Goal: Task Accomplishment & Management: Complete application form

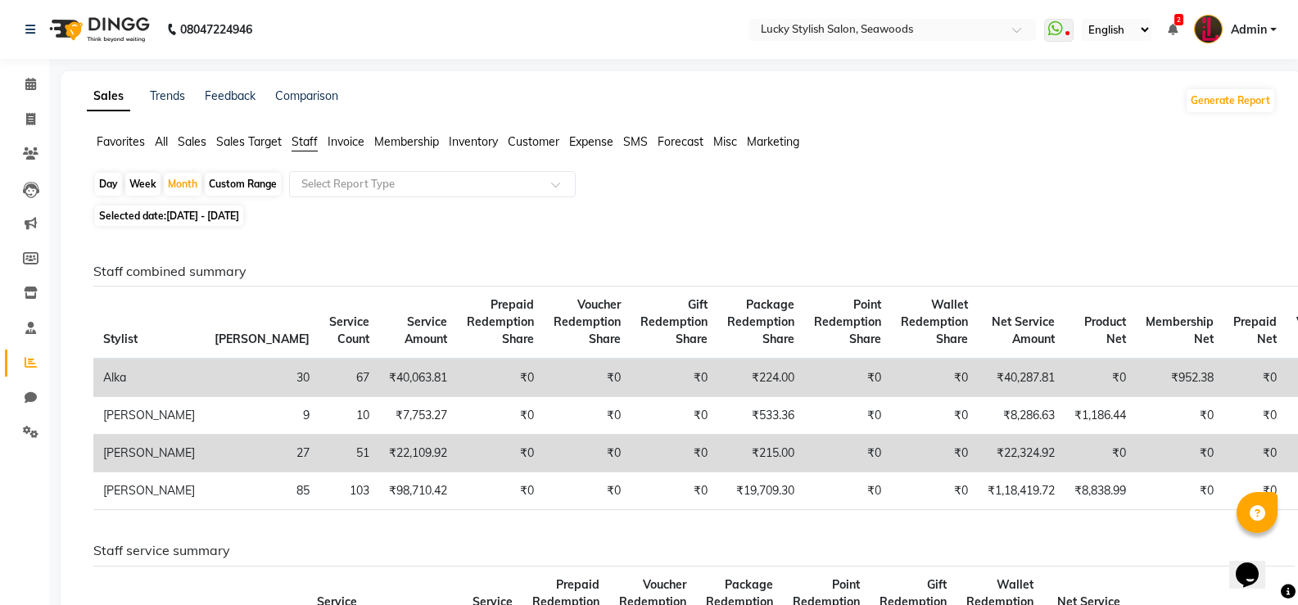
click at [29, 98] on li "Calendar" at bounding box center [24, 84] width 49 height 35
click at [25, 88] on icon at bounding box center [30, 84] width 11 height 12
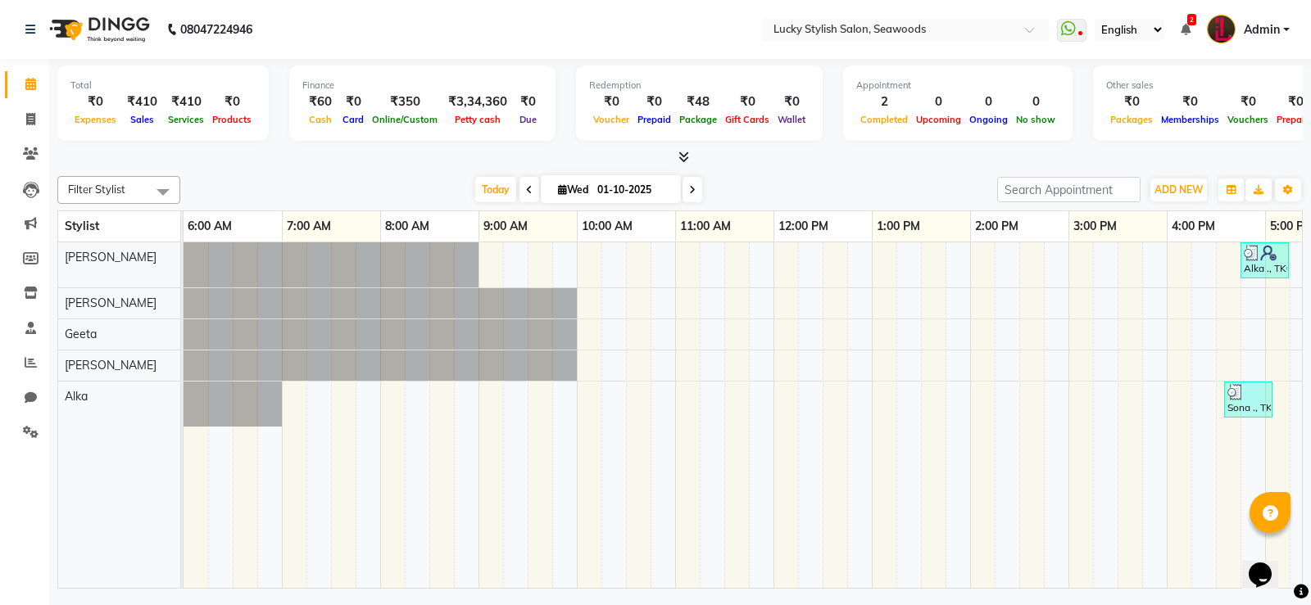
click at [889, 266] on div "Alka ., TK02, 04:45 PM-05:15 PM, Hair Cut - Basic Haircut ([DEMOGRAPHIC_DATA]) …" at bounding box center [1019, 415] width 1671 height 346
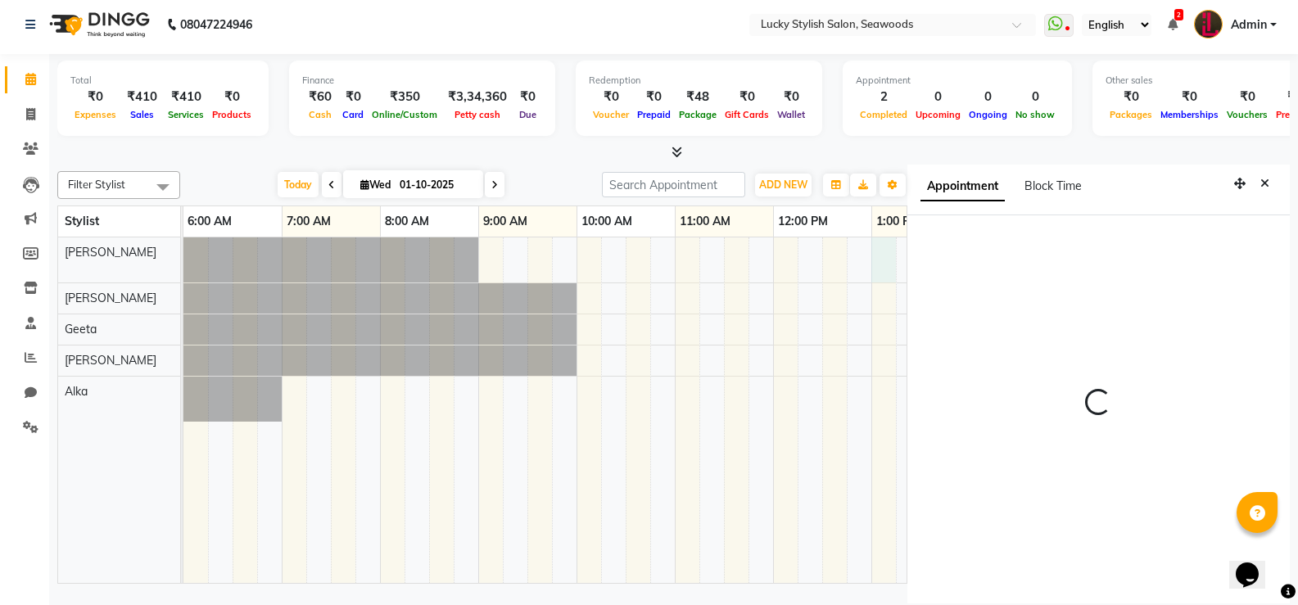
scroll to position [7, 0]
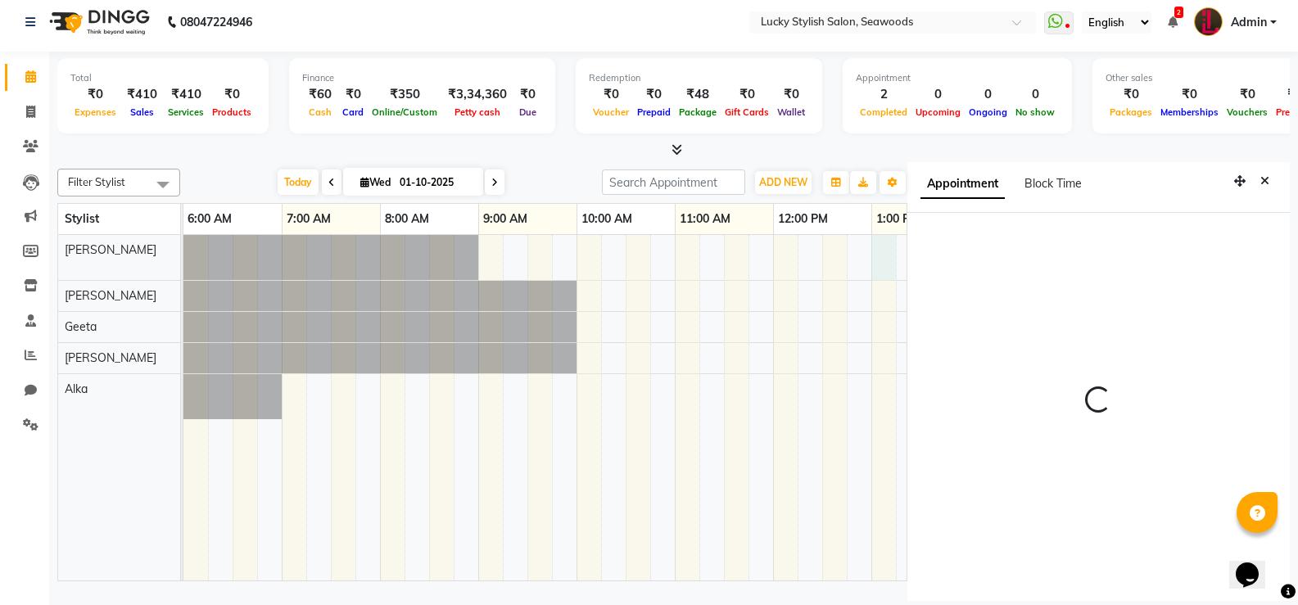
select select "780"
select select "10014"
select select "tentative"
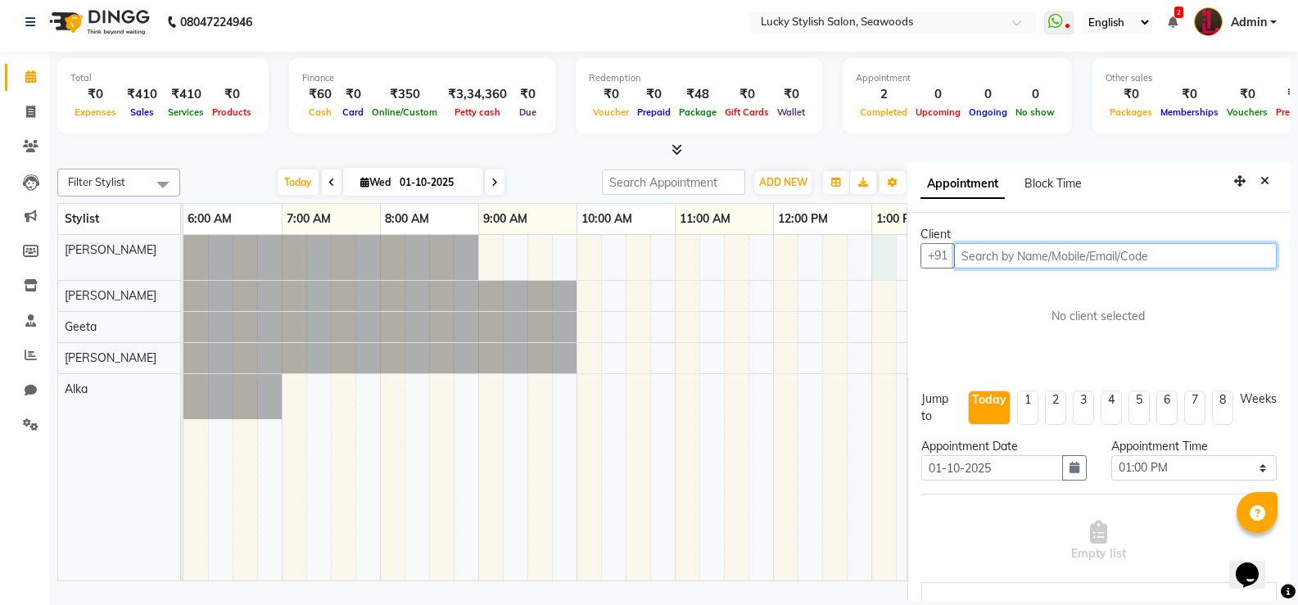
click at [1084, 253] on input "text" at bounding box center [1115, 255] width 323 height 25
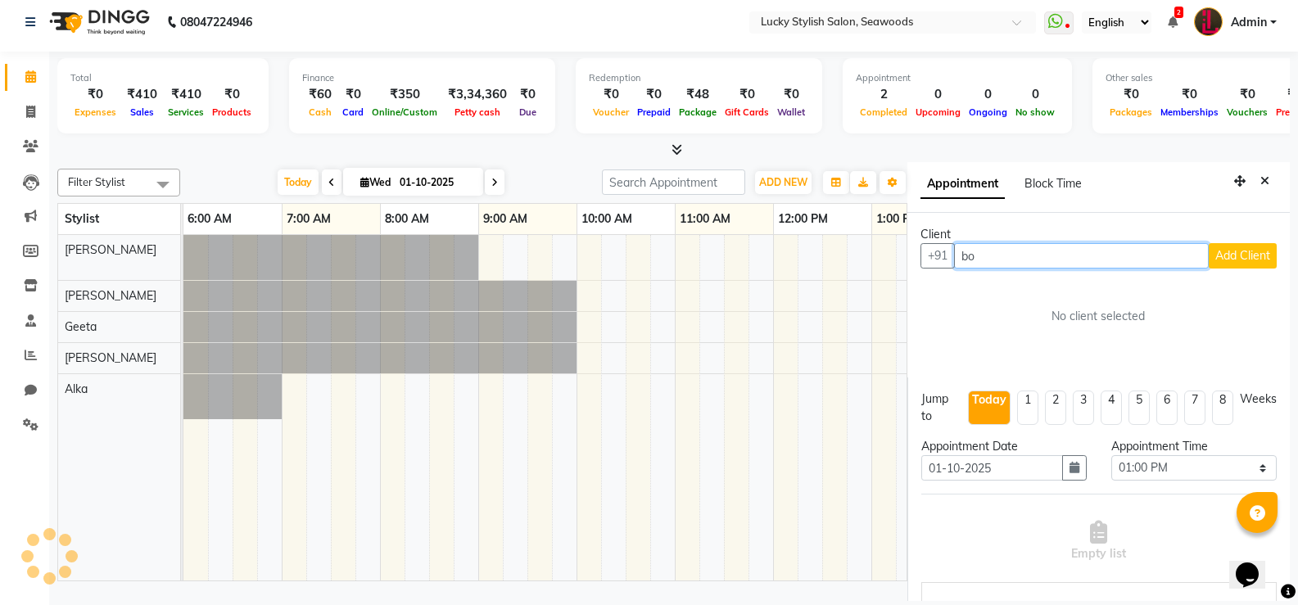
type input "b"
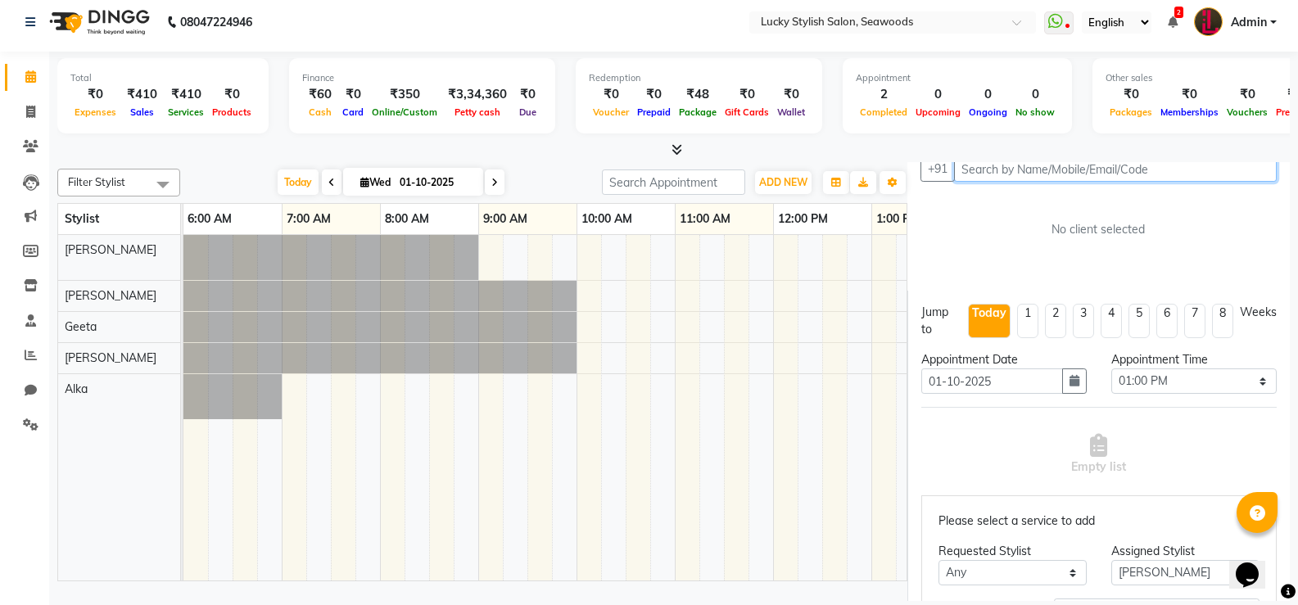
scroll to position [0, 0]
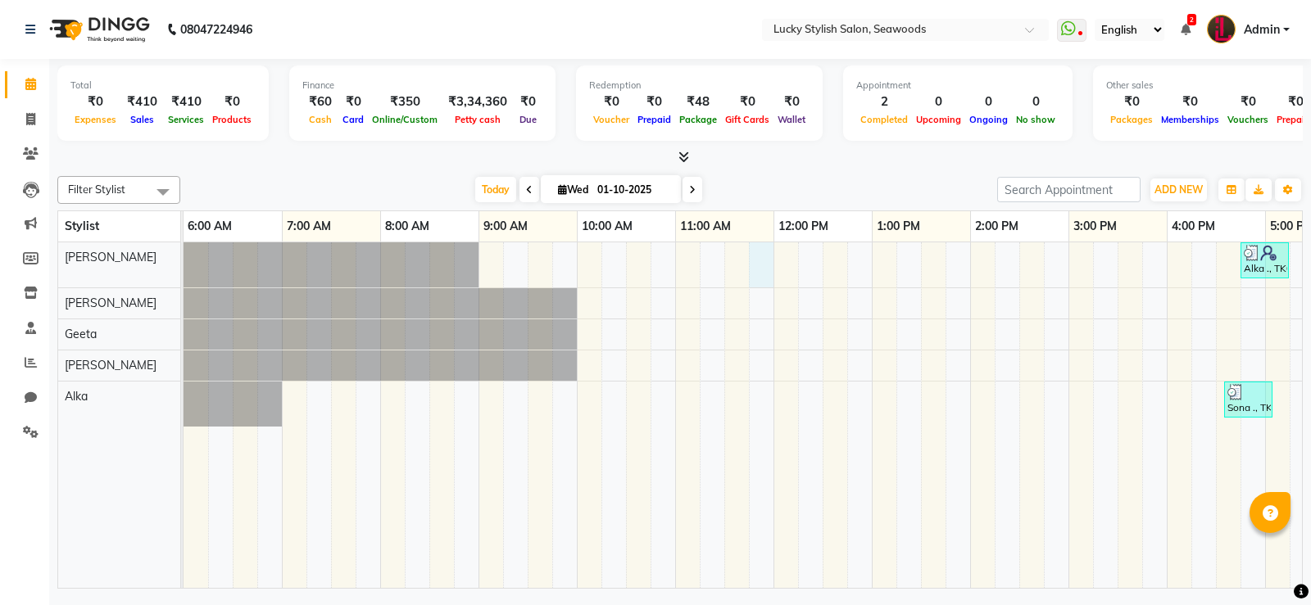
click at [750, 279] on div "Alka ., TK02, 04:45 PM-05:15 PM, Hair Cut - Basic Haircut ([DEMOGRAPHIC_DATA]) …" at bounding box center [1019, 415] width 1671 height 346
select select "10014"
select select "tentative"
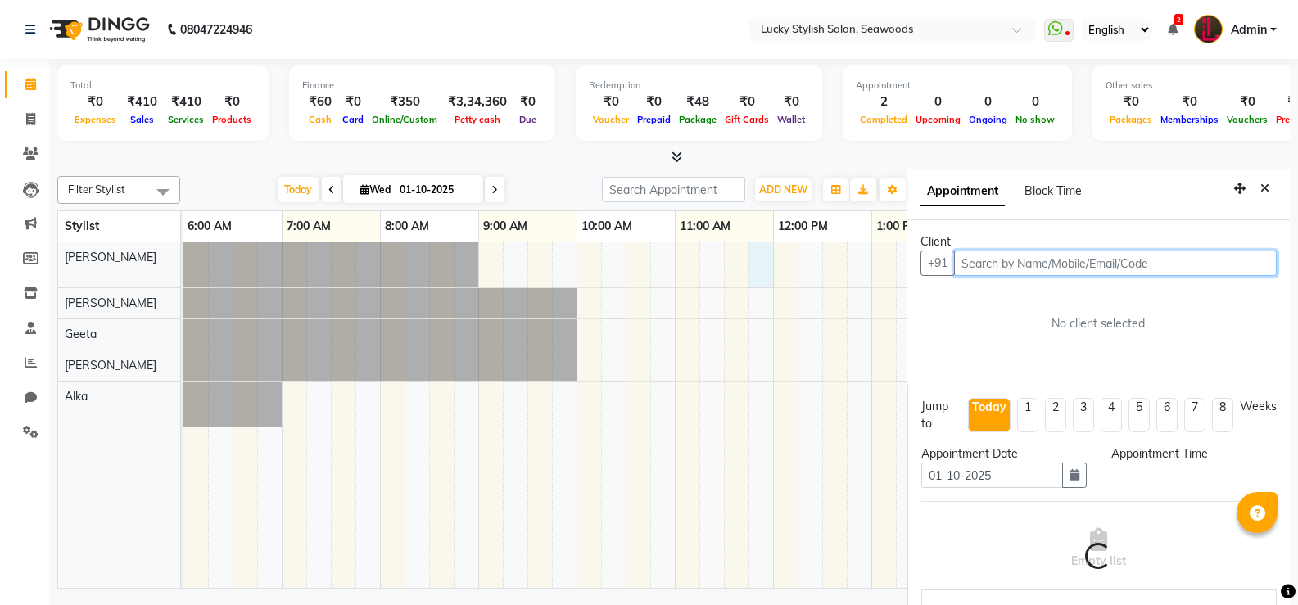
select select "705"
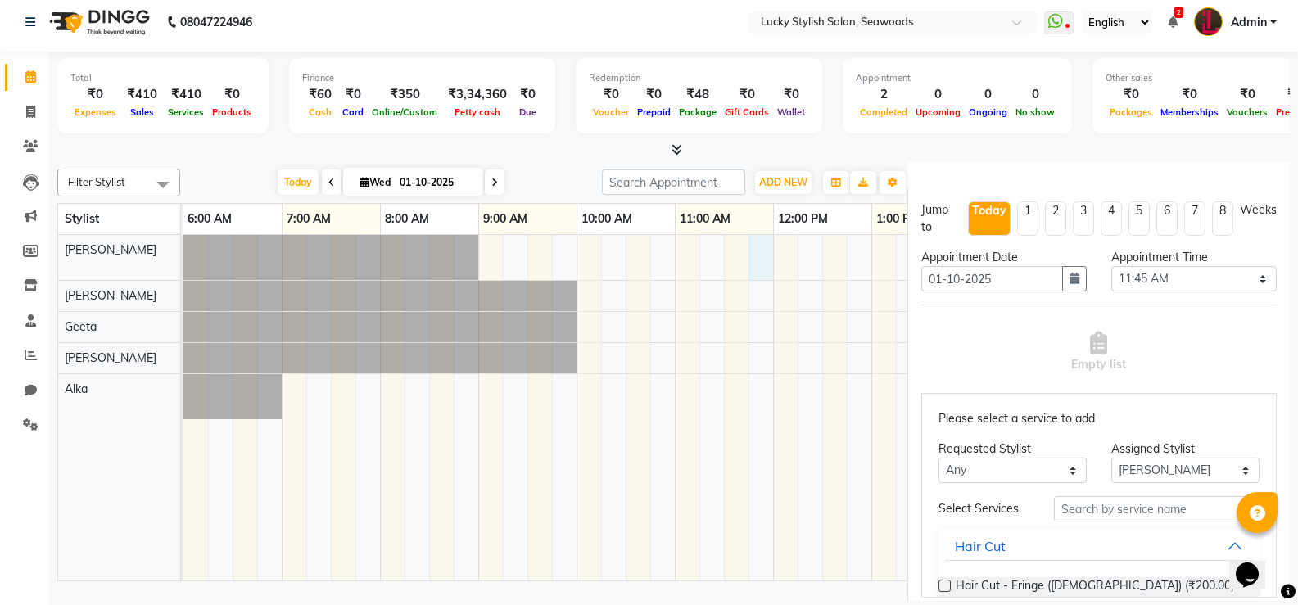
scroll to position [397, 0]
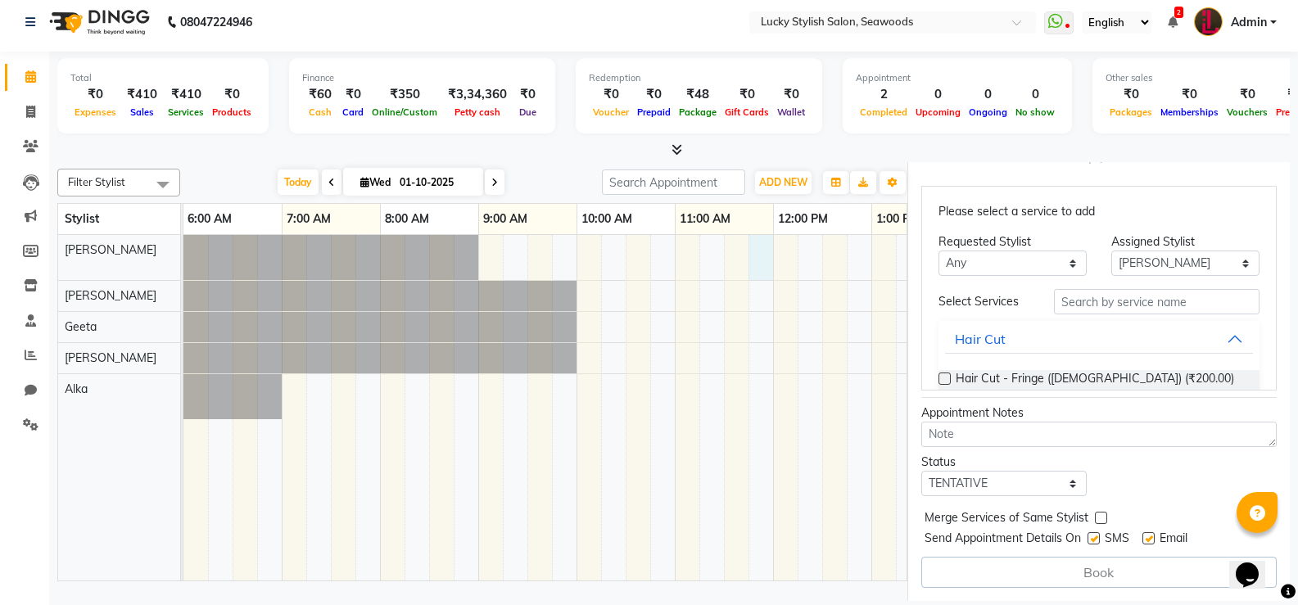
click at [1067, 285] on div "Please select a service to add Requested Stylist Any Alka [PERSON_NAME] Geeta […" at bounding box center [1100, 288] width 356 height 205
click at [1067, 292] on input "text" at bounding box center [1157, 301] width 206 height 25
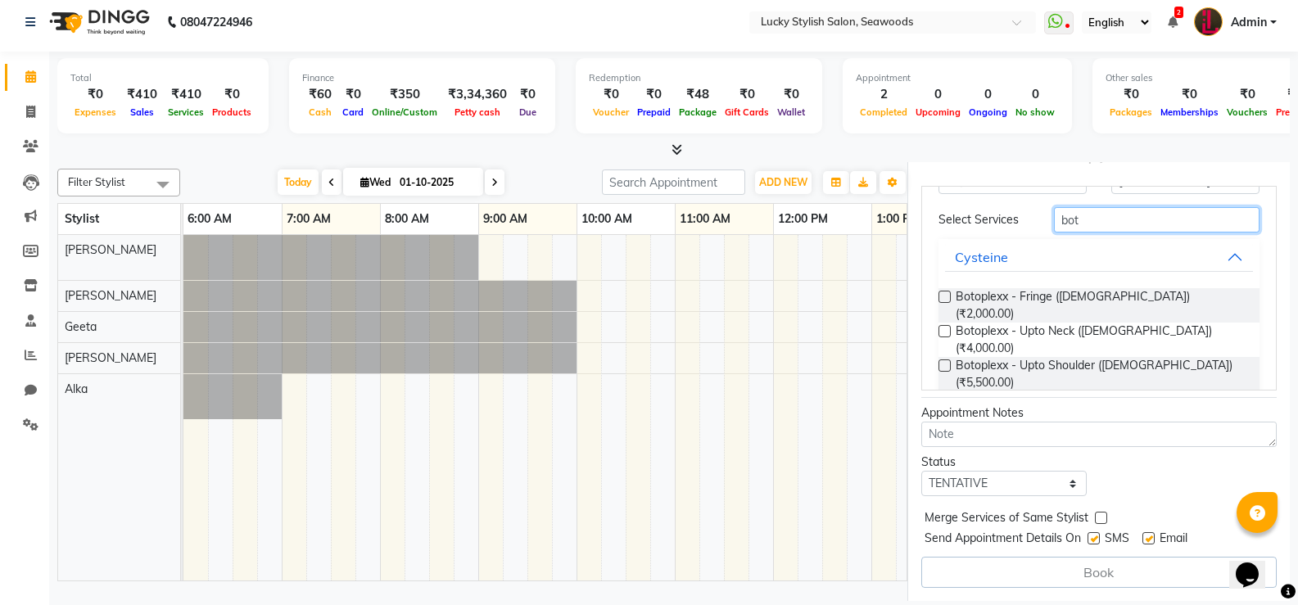
type input "bot"
click at [788, 143] on div at bounding box center [673, 150] width 1233 height 17
click at [889, 154] on div at bounding box center [673, 150] width 1233 height 17
